Goal: Contribute content: Contribute content

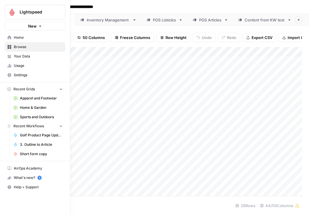
click at [41, 99] on span "Apparel and Footwear" at bounding box center [41, 97] width 43 height 5
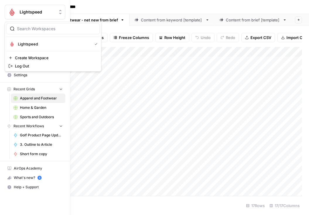
click at [16, 10] on img "Workspace: Lightspeed" at bounding box center [12, 12] width 11 height 11
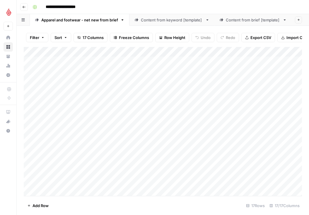
click at [114, 121] on div "Add Column" at bounding box center [163, 121] width 278 height 149
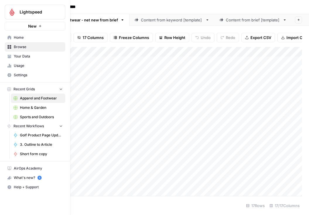
click at [9, 36] on icon at bounding box center [10, 37] width 4 height 4
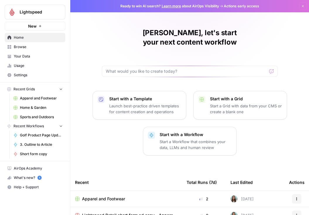
click at [29, 38] on span "Home" at bounding box center [38, 37] width 49 height 5
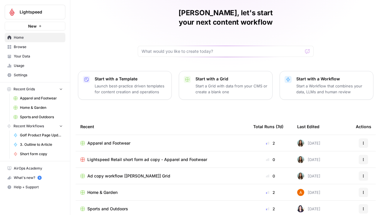
scroll to position [21, 0]
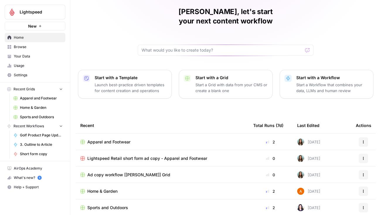
click at [153, 155] on span "Lightspeed Retail short form ad copy - Apparel and Footwear" at bounding box center [147, 158] width 120 height 6
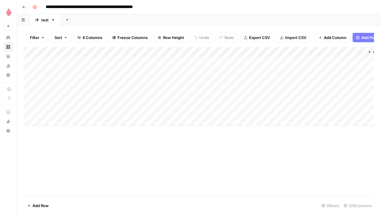
click at [79, 113] on div "Add Column" at bounding box center [199, 86] width 350 height 79
click at [58, 112] on div "Add Column" at bounding box center [199, 86] width 350 height 79
type textarea "**********"
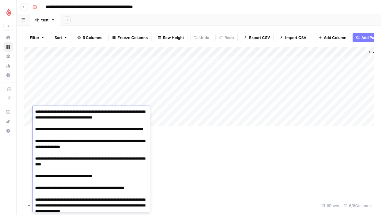
scroll to position [13, 0]
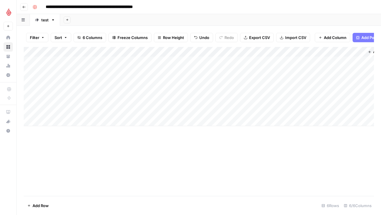
click at [187, 129] on div "Add Column" at bounding box center [199, 121] width 350 height 149
click at [117, 109] on div "Add Column" at bounding box center [199, 86] width 350 height 79
click at [117, 109] on textarea at bounding box center [147, 111] width 94 height 8
type textarea "*********"
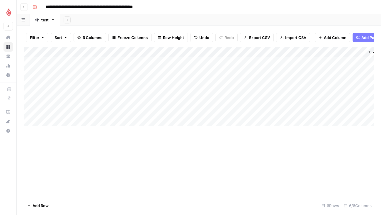
click at [127, 155] on div "Add Column" at bounding box center [199, 121] width 350 height 149
click at [131, 109] on div "Add Column" at bounding box center [199, 86] width 350 height 79
click at [131, 109] on textarea "*********" at bounding box center [147, 111] width 94 height 8
click at [190, 149] on div "Add Column" at bounding box center [199, 121] width 350 height 149
click at [190, 111] on div "Add Column" at bounding box center [199, 86] width 350 height 79
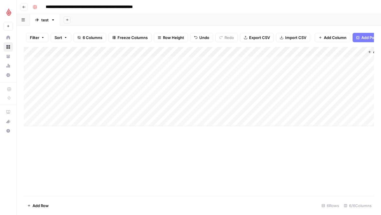
click at [190, 111] on div "Add Column" at bounding box center [199, 86] width 350 height 79
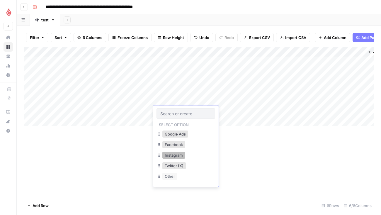
click at [177, 155] on button "Instagram" at bounding box center [173, 154] width 23 height 7
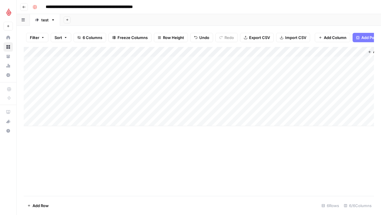
click at [131, 112] on div "Add Column" at bounding box center [199, 86] width 350 height 79
drag, startPoint x: 131, startPoint y: 112, endPoint x: 88, endPoint y: 110, distance: 42.3
click at [88, 112] on body "**********" at bounding box center [190, 107] width 381 height 215
paste textarea "**********"
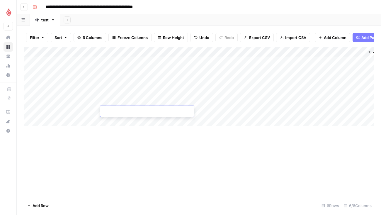
type textarea "**********"
click at [233, 169] on div "Add Column" at bounding box center [199, 121] width 350 height 149
click at [235, 108] on div "Add Column" at bounding box center [199, 86] width 350 height 79
click at [220, 110] on div "Add Column" at bounding box center [199, 86] width 350 height 79
click at [220, 110] on textarea at bounding box center [253, 111] width 94 height 8
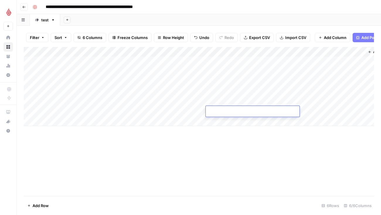
type textarea "**********"
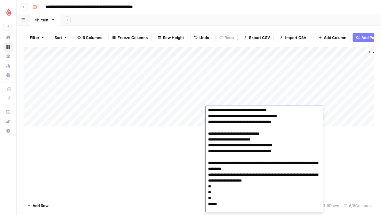
click at [163, 154] on div "Add Column" at bounding box center [199, 121] width 350 height 149
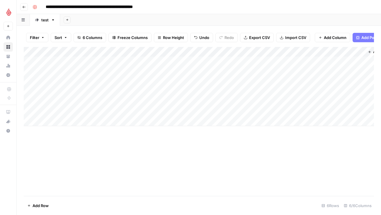
click at [284, 109] on div "Add Column" at bounding box center [199, 86] width 350 height 79
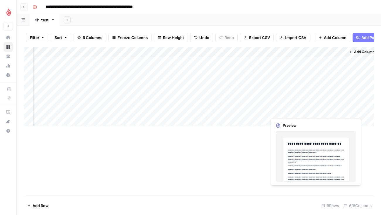
scroll to position [0, 23]
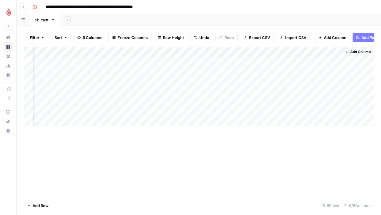
click at [305, 110] on div "Add Column" at bounding box center [199, 86] width 350 height 79
click at [305, 110] on div at bounding box center [315, 111] width 54 height 11
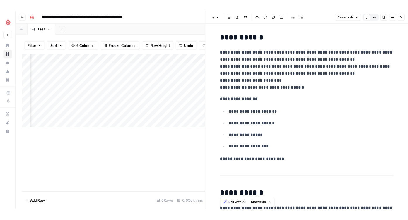
scroll to position [519, 0]
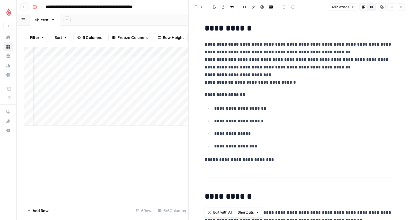
click at [54, 112] on div "Add Column" at bounding box center [106, 86] width 165 height 79
click at [29, 111] on div "Add Column" at bounding box center [106, 86] width 165 height 79
click at [43, 211] on span "Delete 1 Row" at bounding box center [38, 211] width 23 height 6
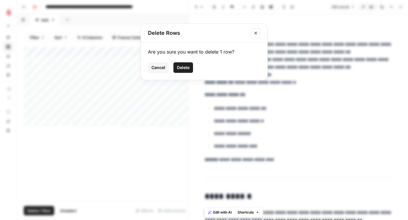
click at [188, 65] on span "Delete" at bounding box center [183, 68] width 13 height 6
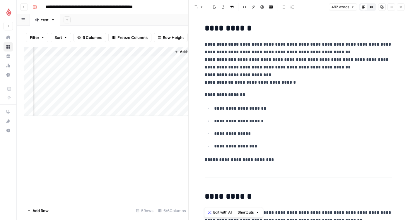
scroll to position [0, 209]
click at [135, 100] on div "Add Column" at bounding box center [106, 81] width 165 height 69
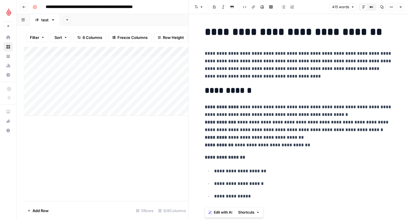
click at [27, 99] on div "Add Column" at bounding box center [106, 81] width 165 height 69
click at [44, 211] on span "Delete 1 Row" at bounding box center [38, 211] width 23 height 6
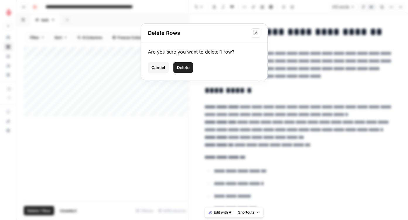
click at [187, 69] on span "Delete" at bounding box center [183, 68] width 13 height 6
